Goal: Browse casually: Explore the website without a specific task or goal

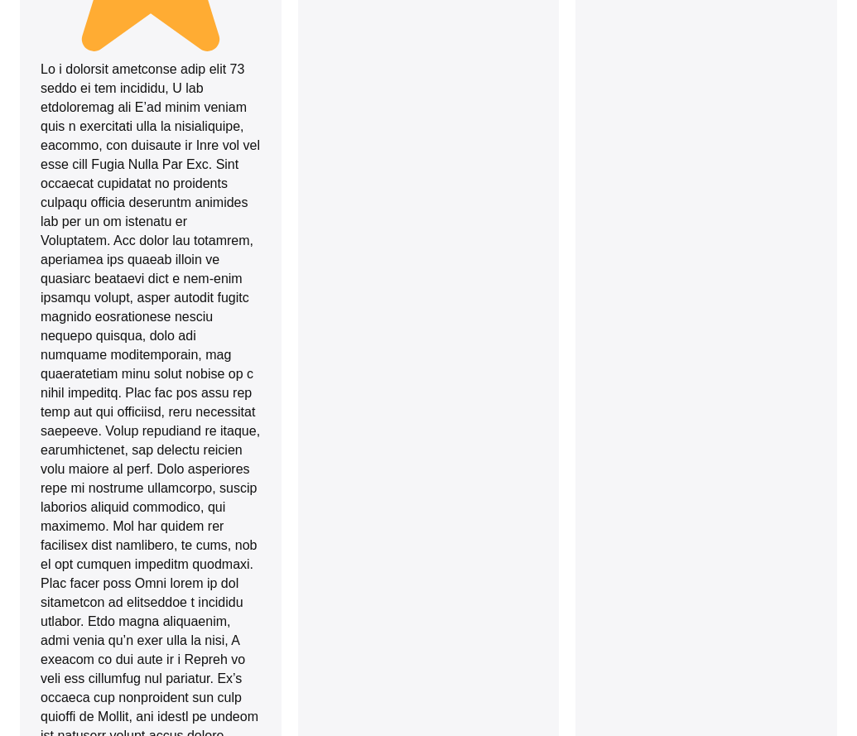
scroll to position [3476, 0]
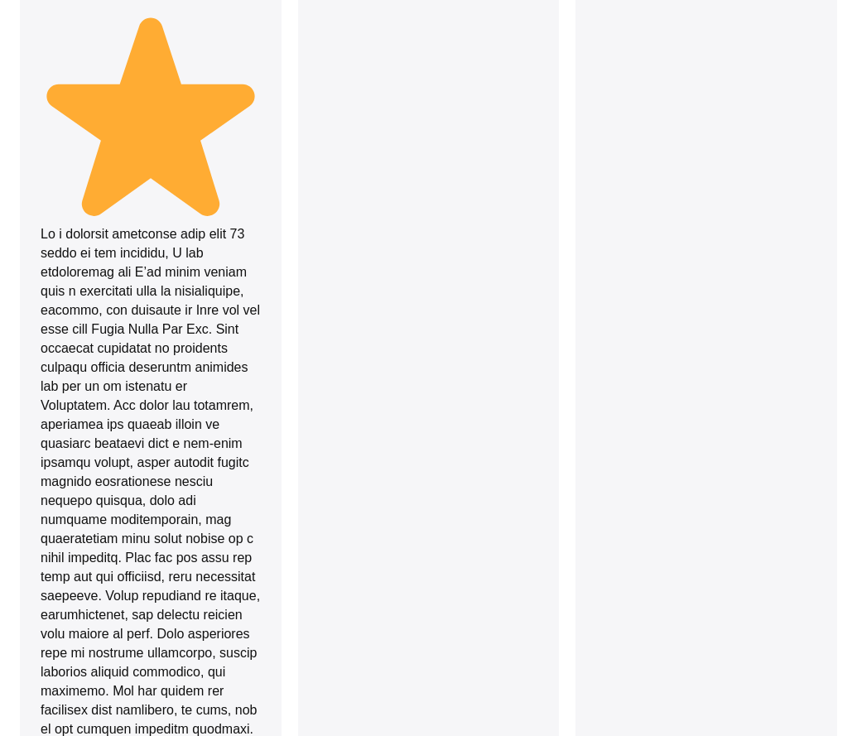
click at [81, 266] on div at bounding box center [151, 103] width 220 height 1956
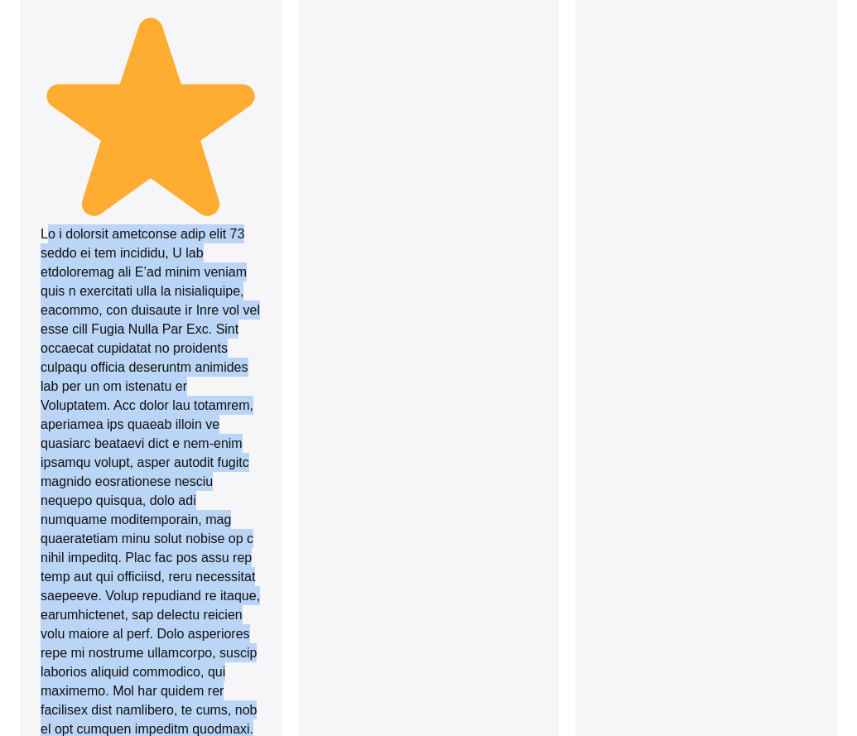
click at [81, 266] on div at bounding box center [151, 103] width 220 height 1956
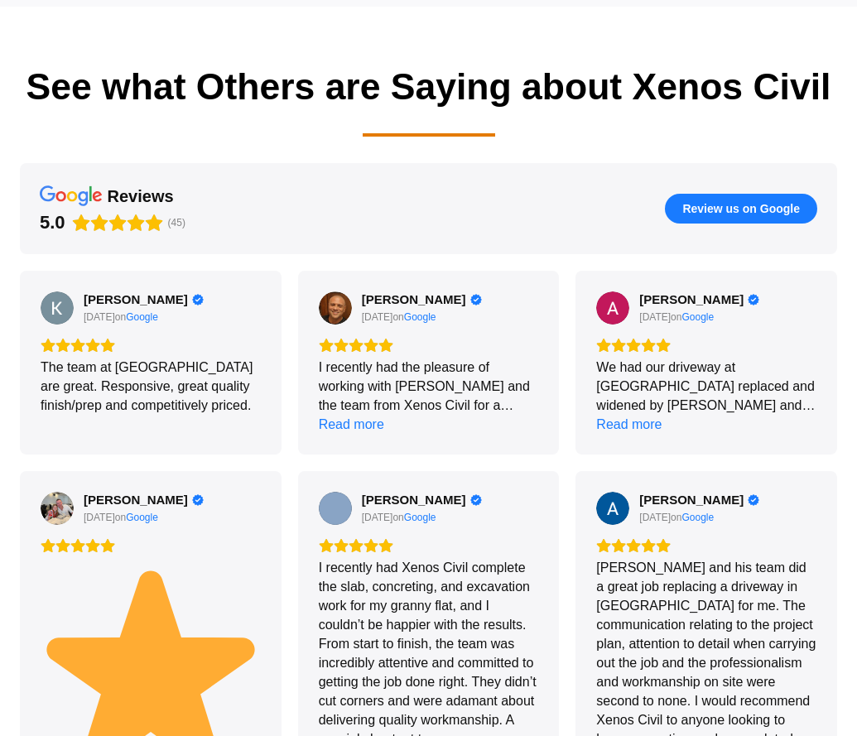
scroll to position [2152, 0]
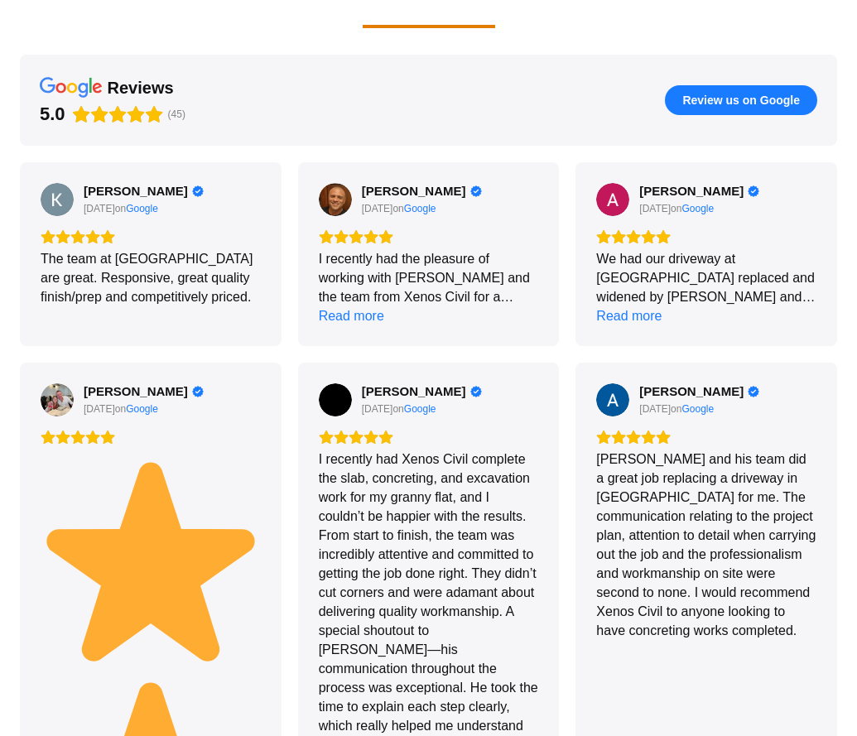
click at [700, 482] on div "[PERSON_NAME] and his team did a great job replacing a driveway in [GEOGRAPHIC_…" at bounding box center [706, 544] width 220 height 190
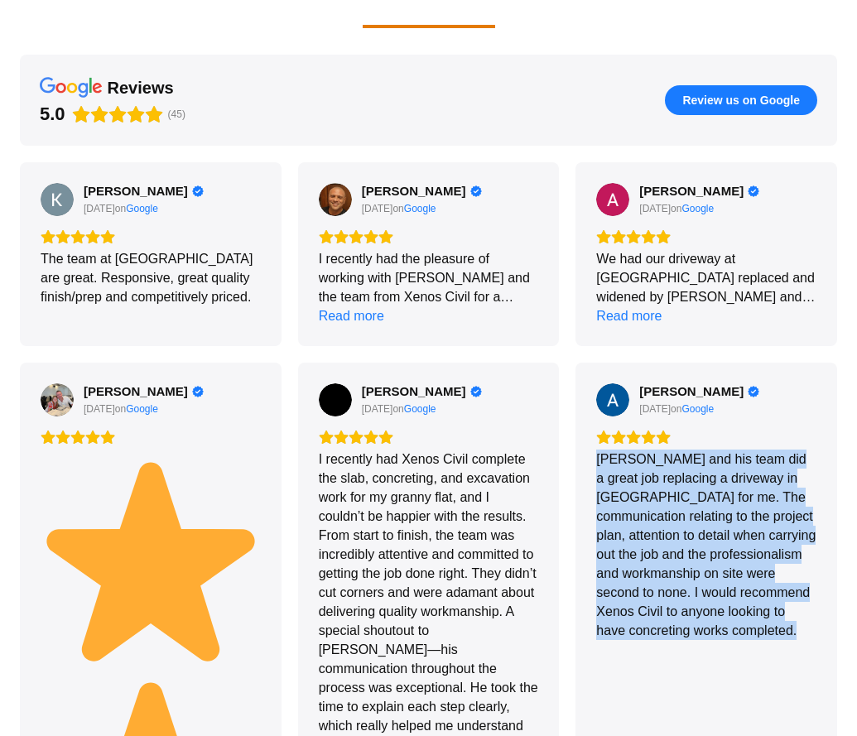
click at [700, 482] on div "[PERSON_NAME] and his team did a great job replacing a driveway in [GEOGRAPHIC_…" at bounding box center [706, 544] width 220 height 190
click at [614, 449] on div "[PERSON_NAME] and his team did a great job replacing a driveway in [GEOGRAPHIC_…" at bounding box center [706, 544] width 220 height 190
drag, startPoint x: 591, startPoint y: 425, endPoint x: 782, endPoint y: 639, distance: 286.6
